Goal: Task Accomplishment & Management: Manage account settings

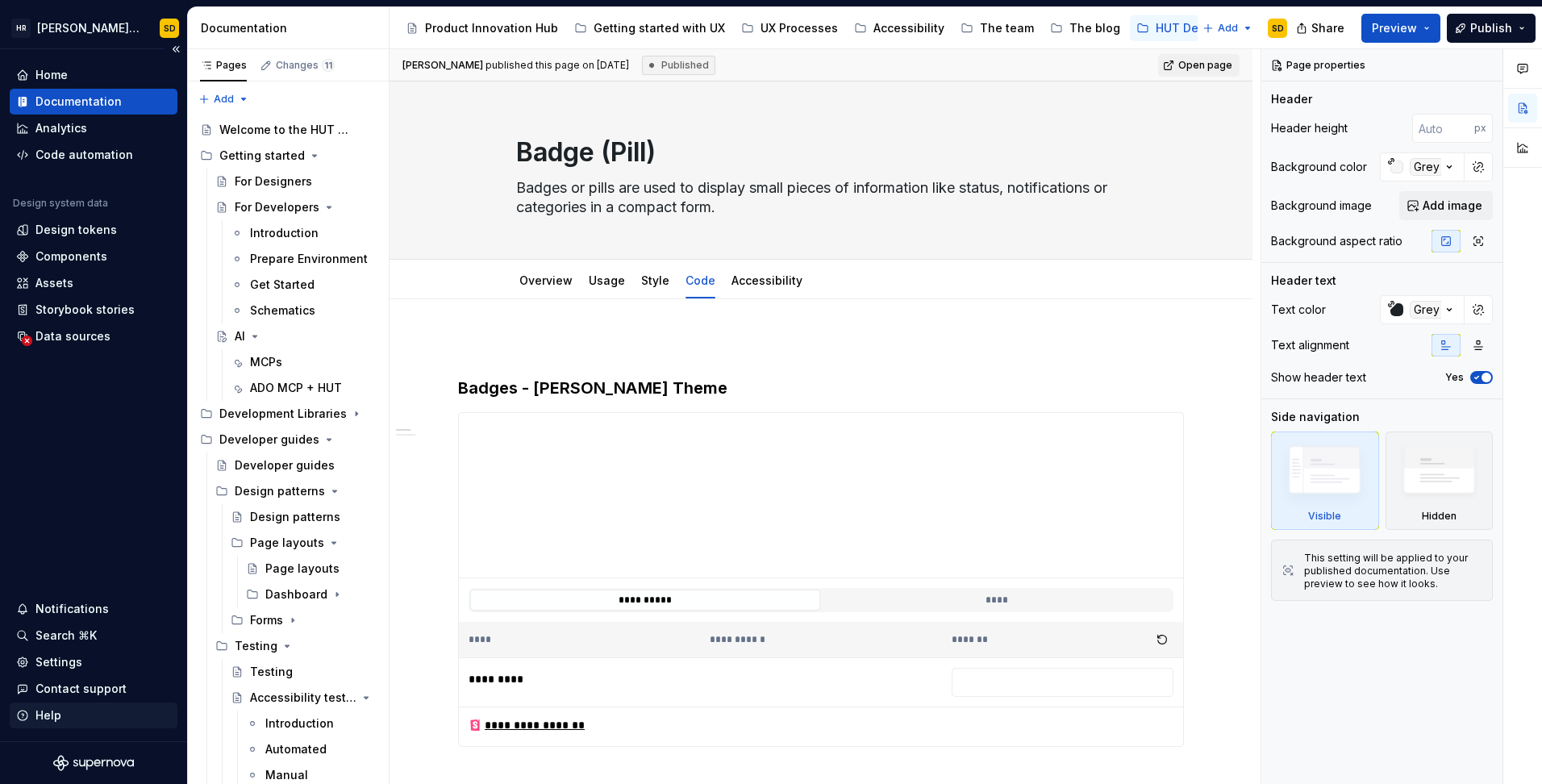
click at [50, 711] on div "Help" at bounding box center [49, 714] width 26 height 17
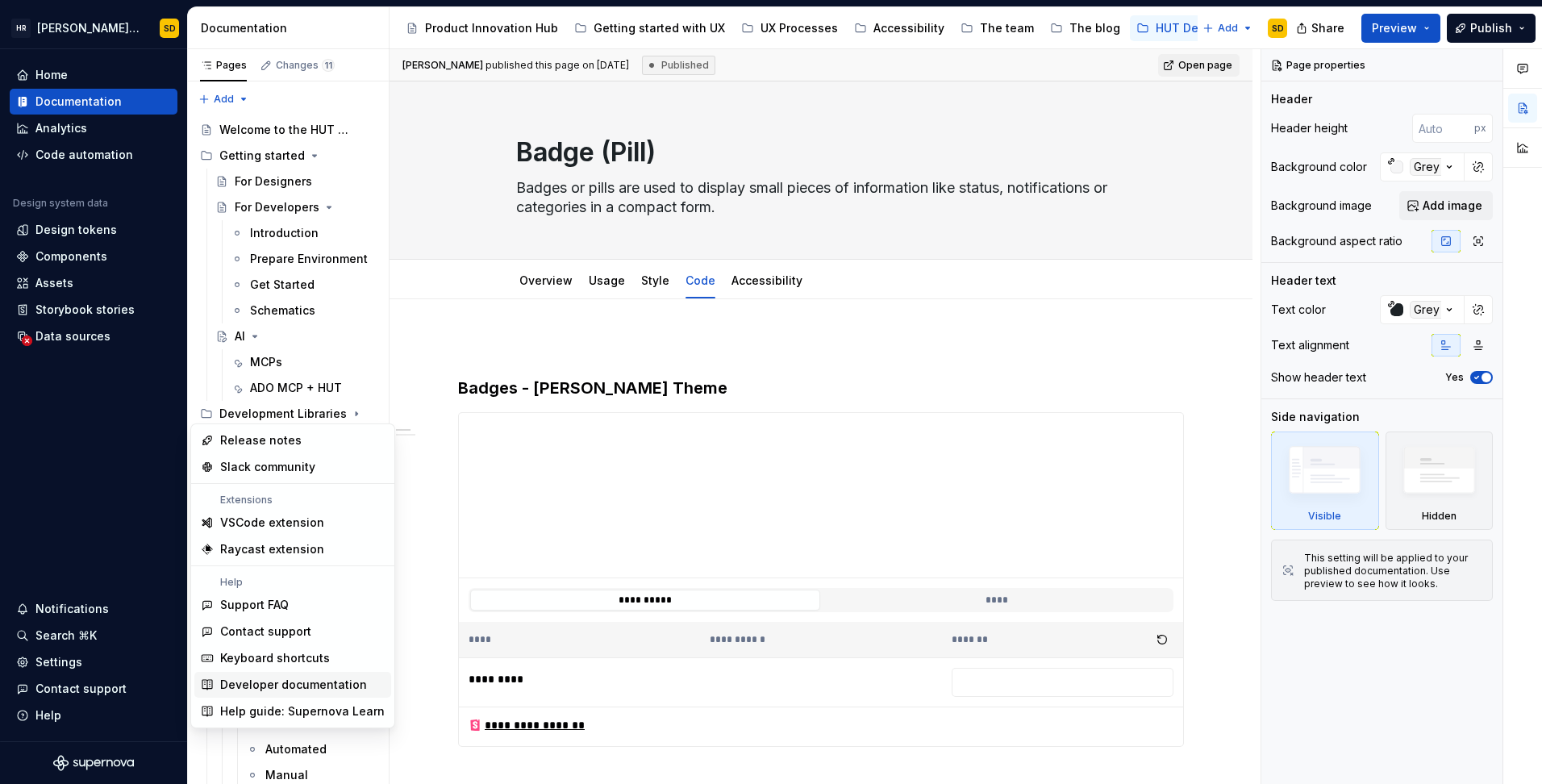
click at [295, 682] on div "Developer documentation" at bounding box center [293, 684] width 147 height 17
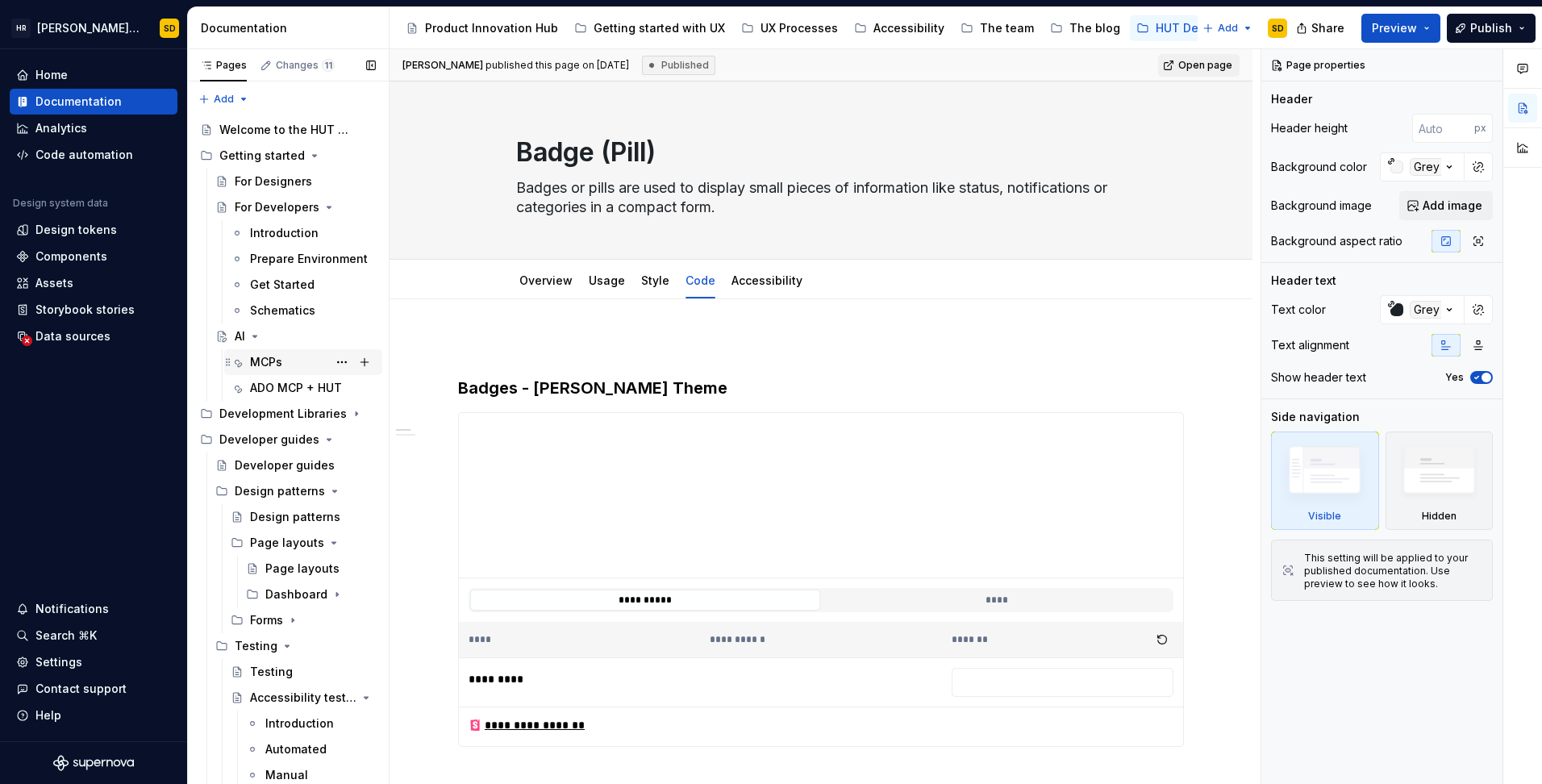
type textarea "*"
click at [57, 76] on div "Home" at bounding box center [51, 75] width 32 height 17
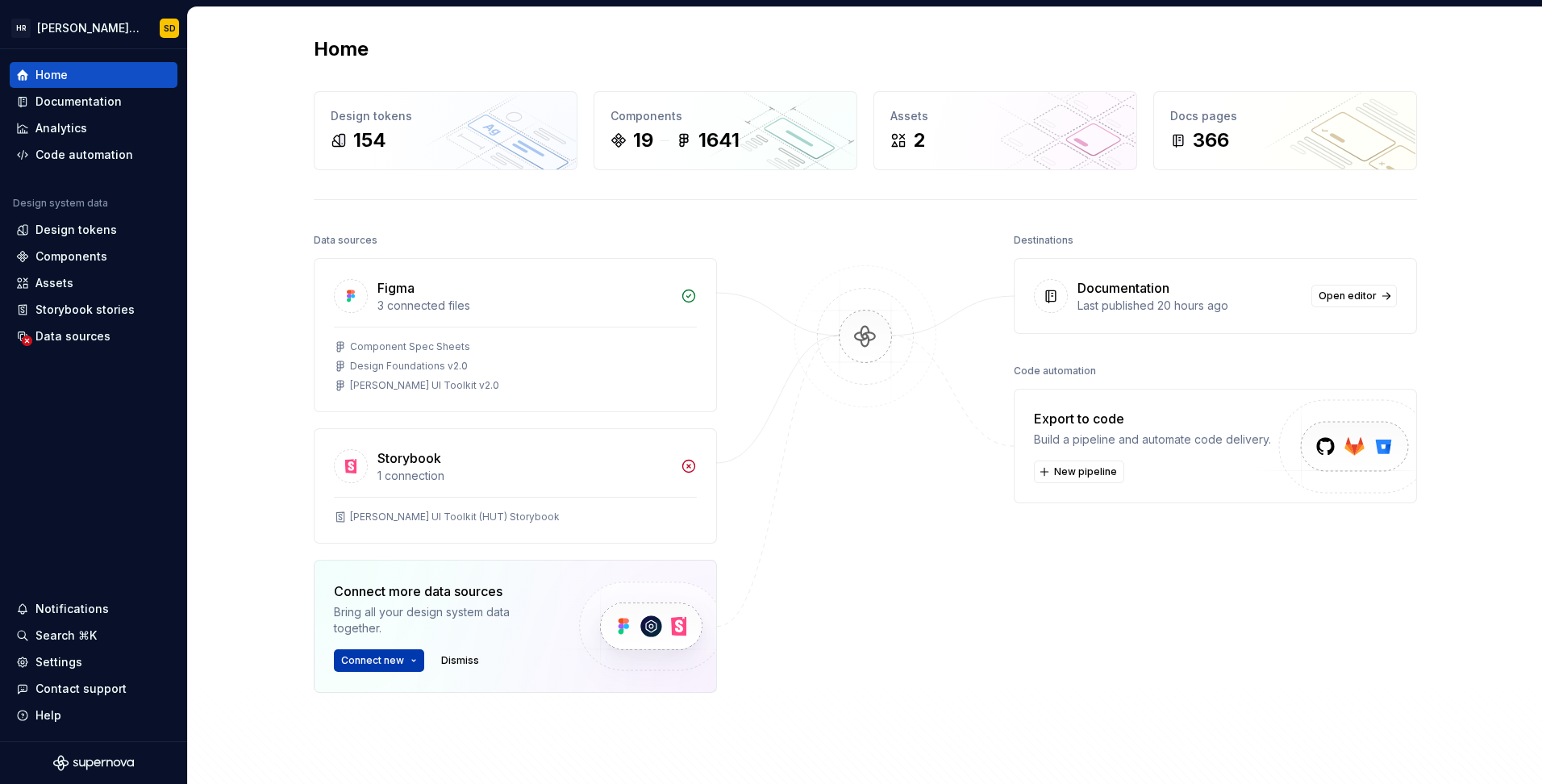
click at [361, 658] on span "Connect new" at bounding box center [372, 660] width 63 height 13
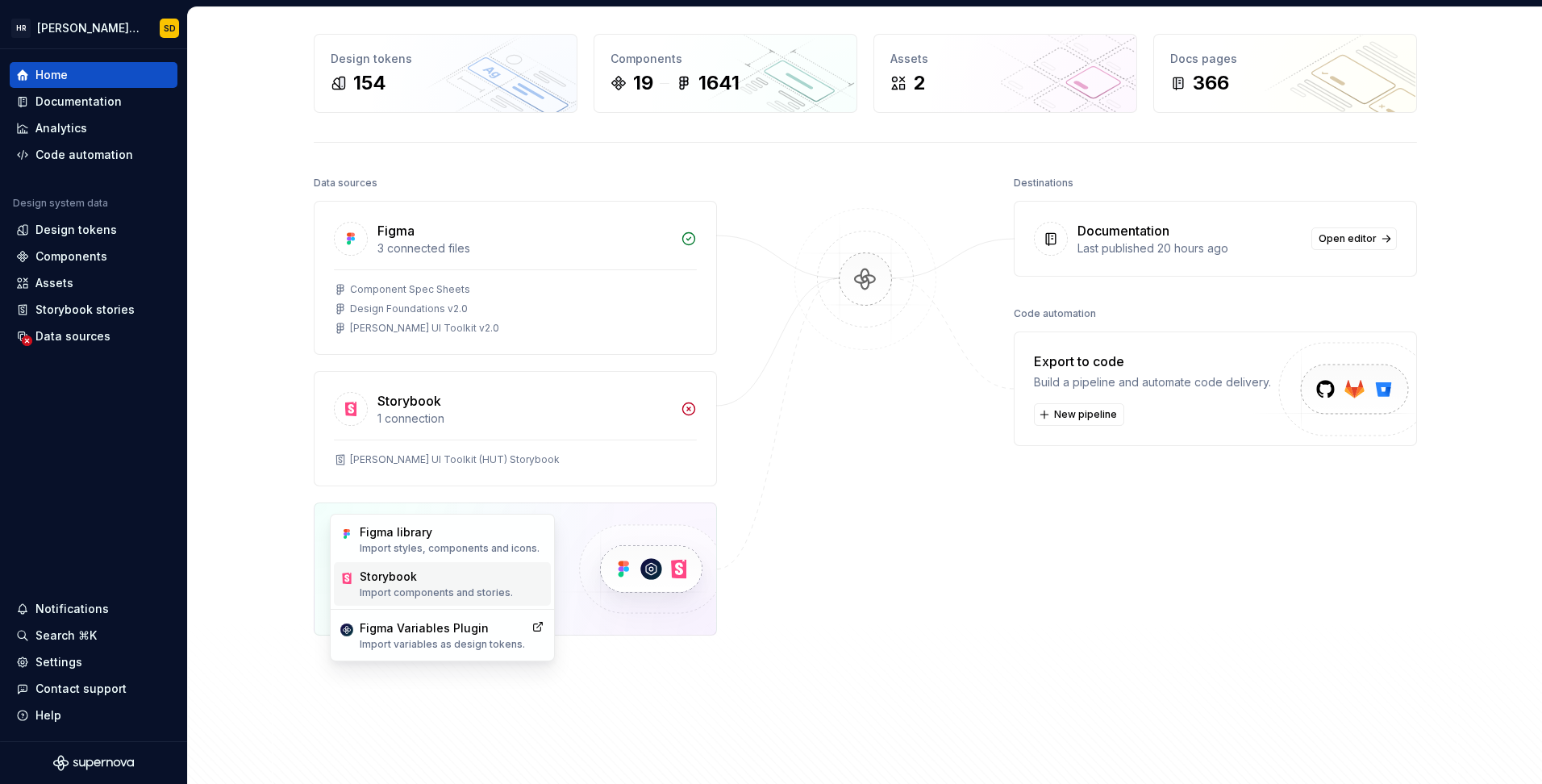
scroll to position [162, 0]
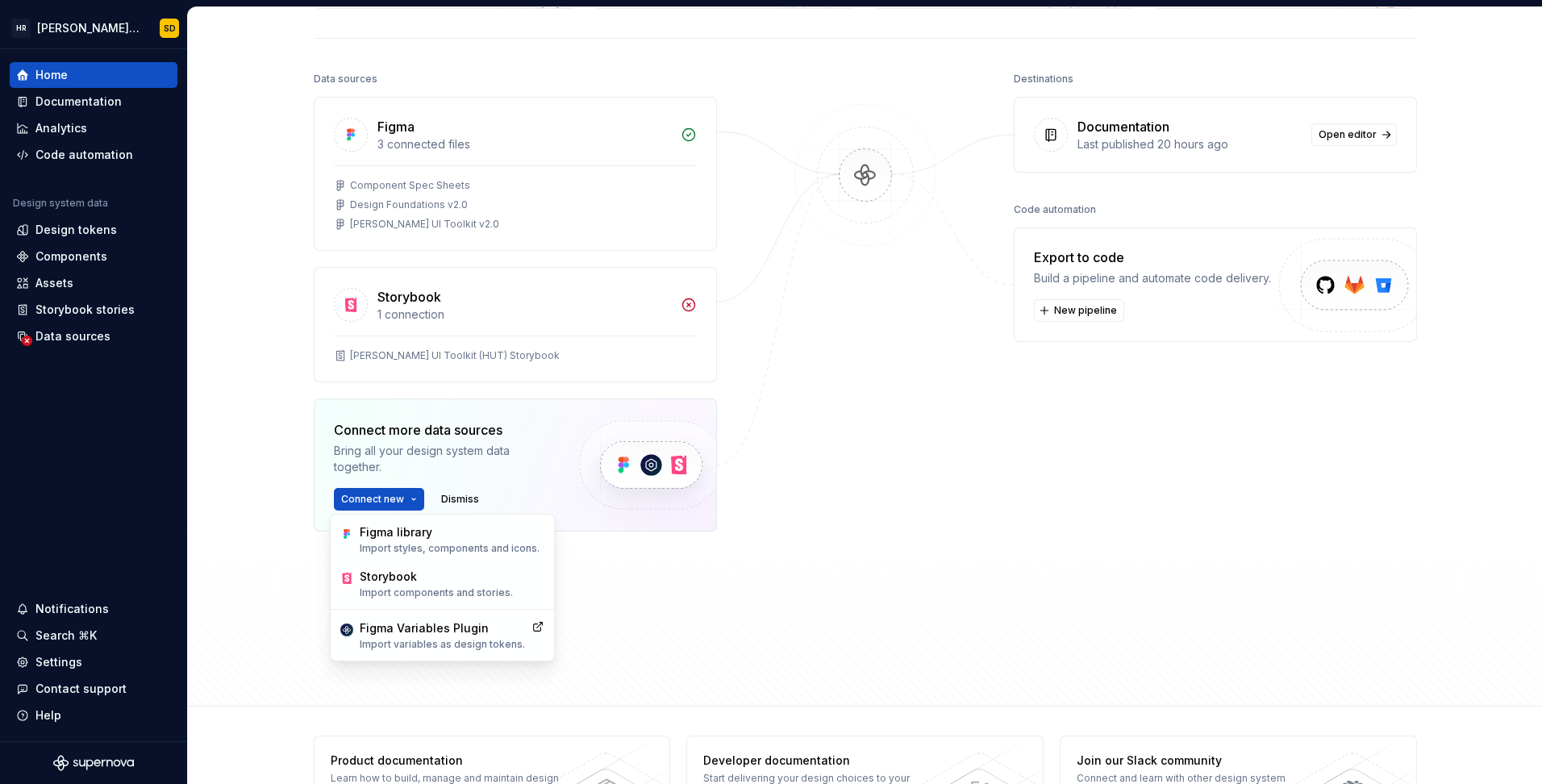
click at [811, 619] on div "Data sources Figma 3 connected files Component Spec Sheets Design Foundations v…" at bounding box center [865, 372] width 1104 height 608
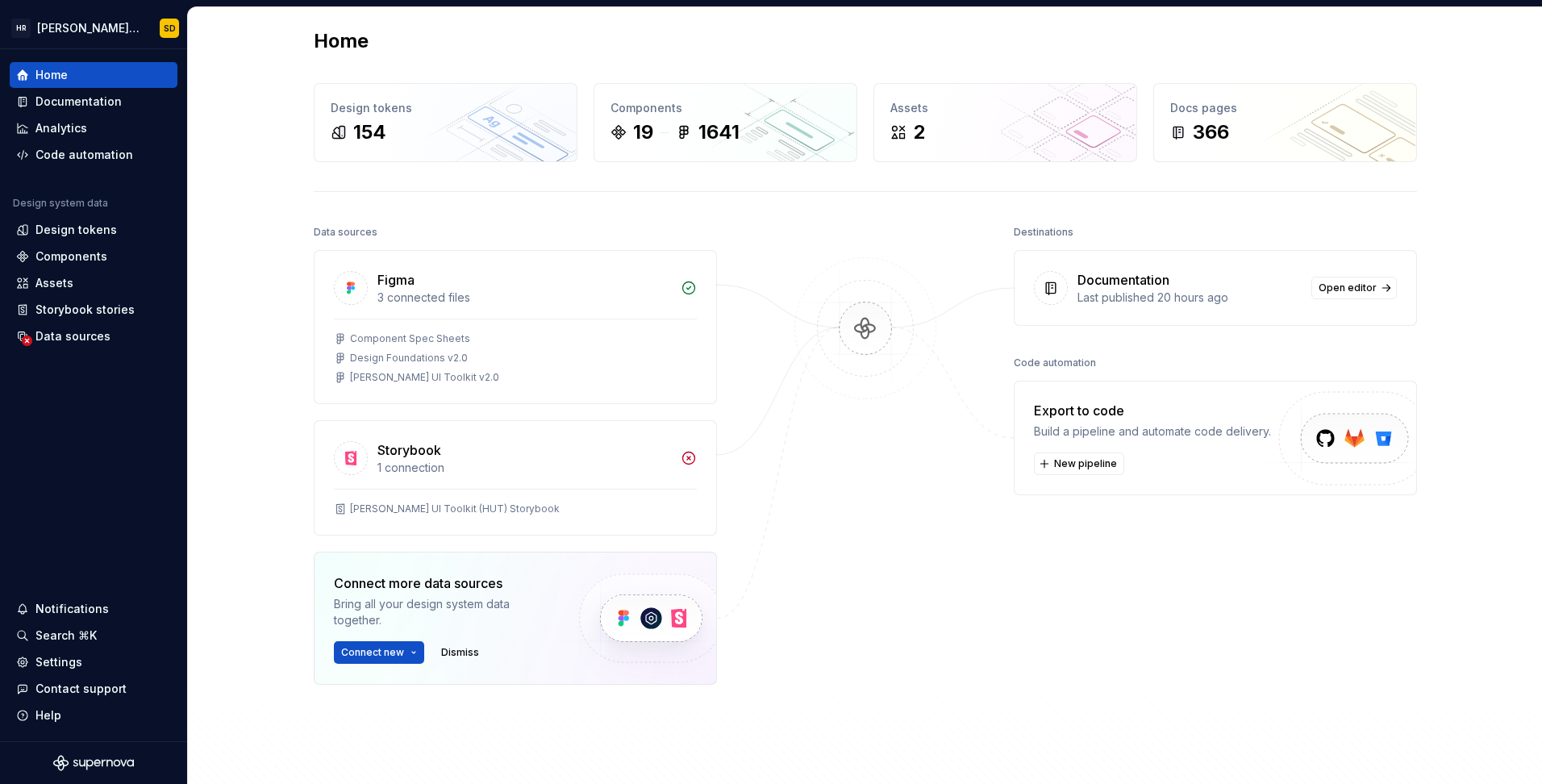
scroll to position [0, 0]
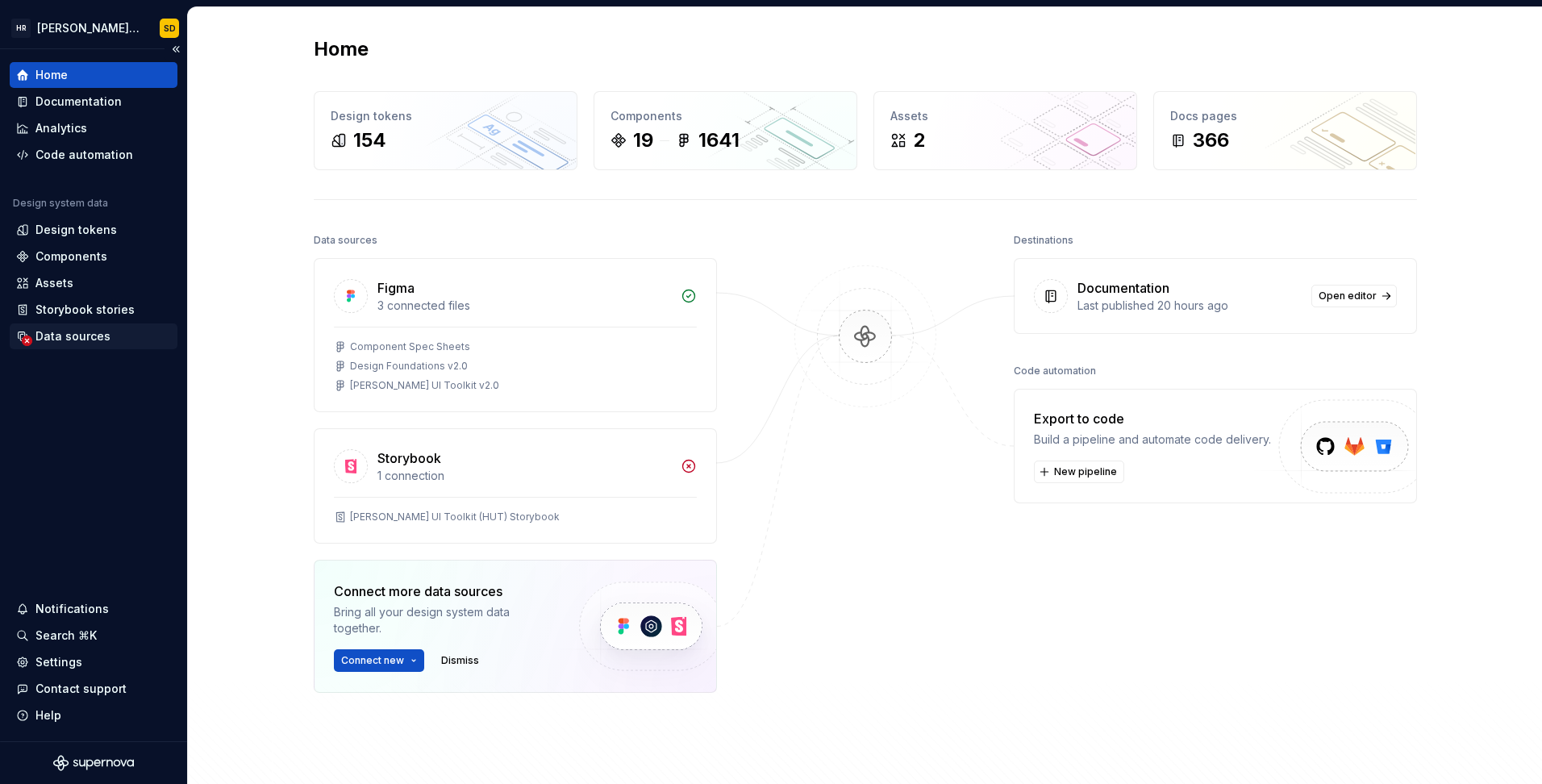
click at [50, 334] on div "Data sources" at bounding box center [73, 336] width 75 height 17
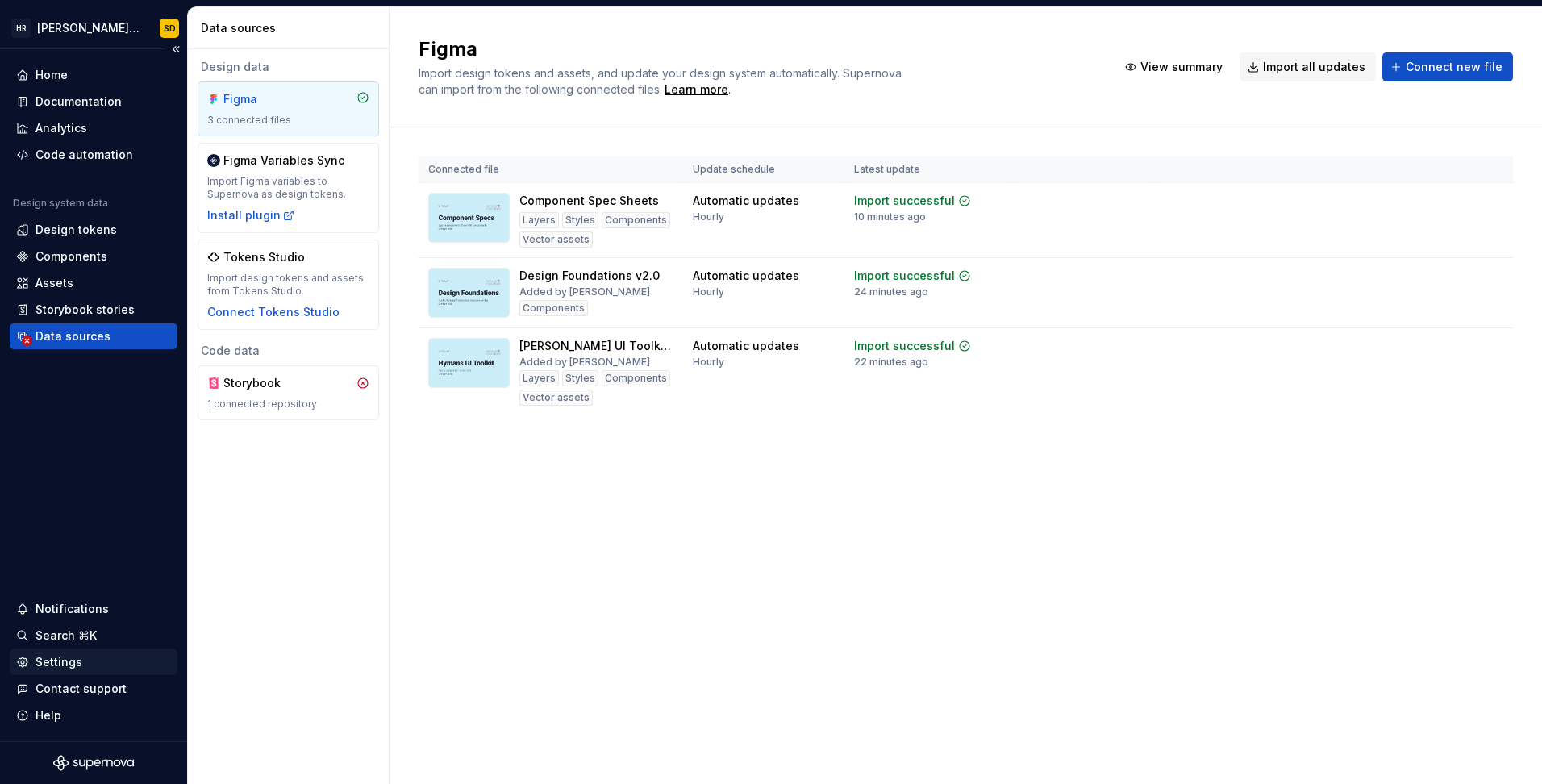
click at [47, 667] on div "Settings" at bounding box center [59, 661] width 47 height 17
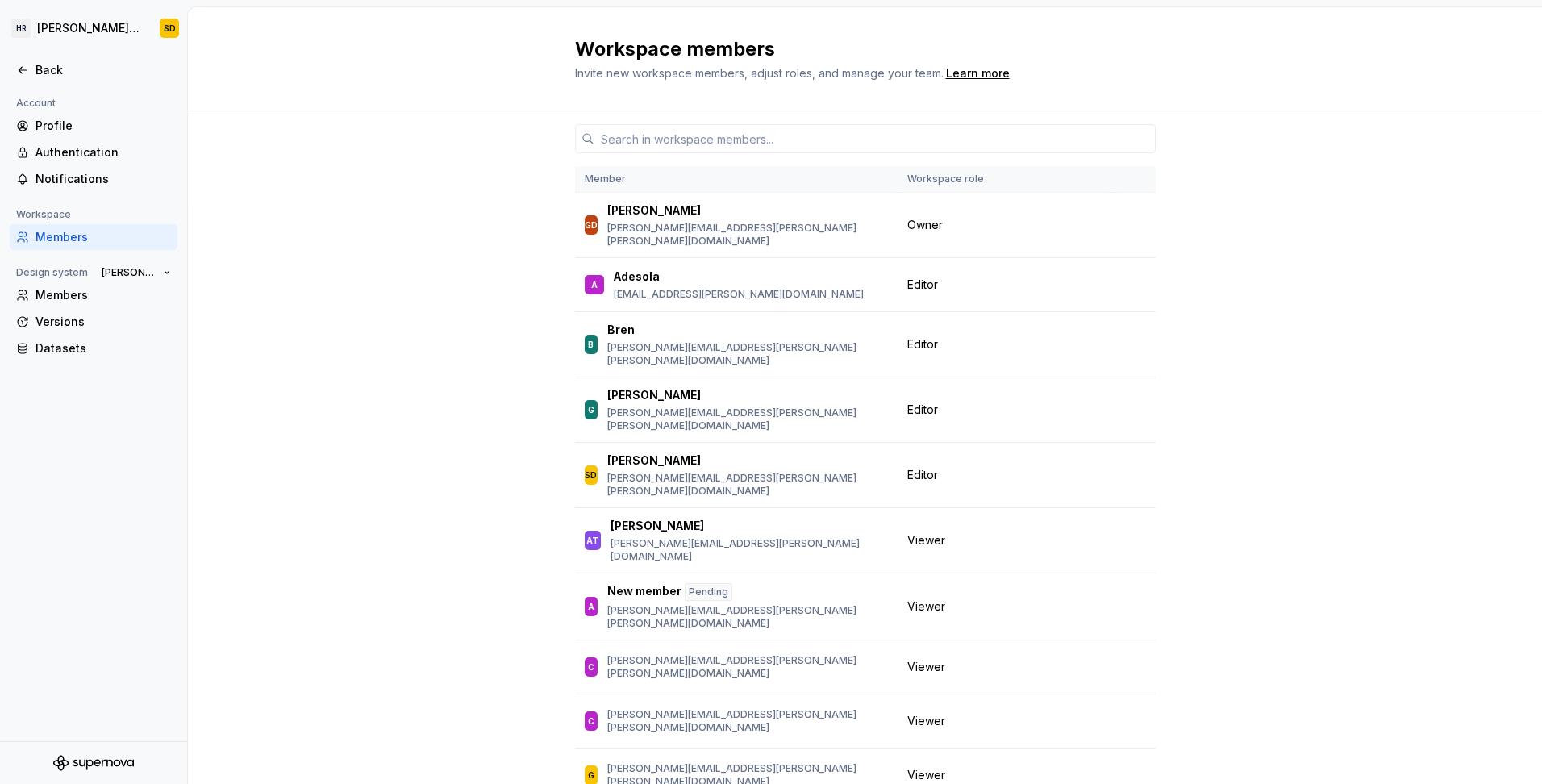
click at [453, 659] on div "Member Workspace role [PERSON_NAME] Dick [EMAIL_ADDRESS][PERSON_NAME][PERSON_NA…" at bounding box center [864, 499] width 1354 height 776
